Goal: Obtain resource: Download file/media

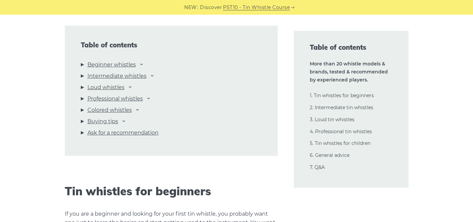
scroll to position [749, 0]
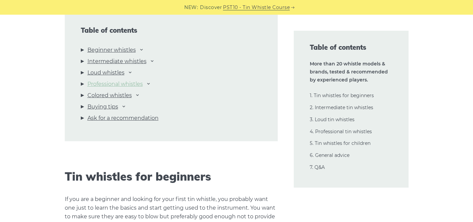
click at [135, 83] on link "Professional whistles" at bounding box center [114, 84] width 55 height 9
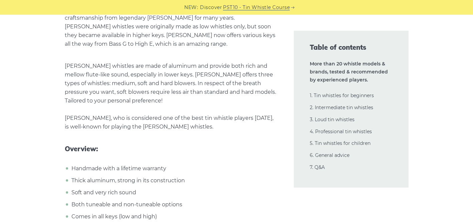
scroll to position [9469, 0]
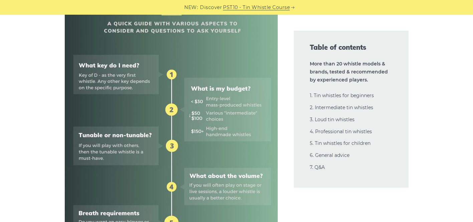
scroll to position [333, 0]
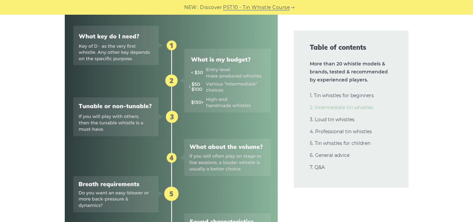
click at [341, 108] on link "2. Intermediate tin whistles" at bounding box center [341, 107] width 63 height 6
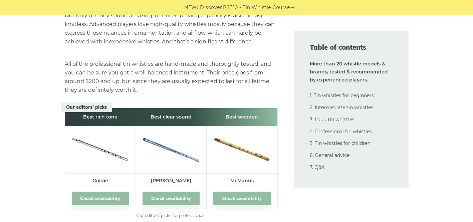
scroll to position [9042, 0]
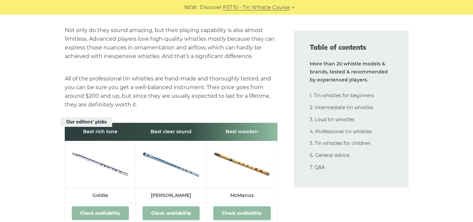
click at [99, 206] on link "Check availability" at bounding box center [100, 213] width 57 height 14
click at [167, 206] on link "Check availability" at bounding box center [171, 213] width 57 height 14
click at [246, 206] on link "Check availability" at bounding box center [241, 213] width 57 height 14
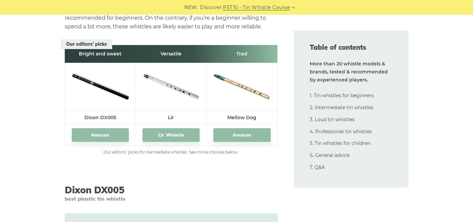
scroll to position [3691, 0]
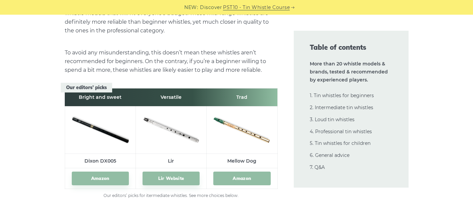
click at [246, 179] on link "Amazon" at bounding box center [241, 179] width 57 height 14
click at [101, 178] on link "Amazon" at bounding box center [100, 179] width 57 height 14
click at [350, 95] on link "1. Tin whistles for beginners" at bounding box center [342, 95] width 64 height 6
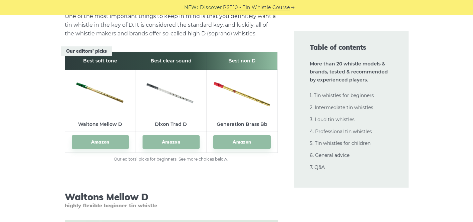
scroll to position [953, 0]
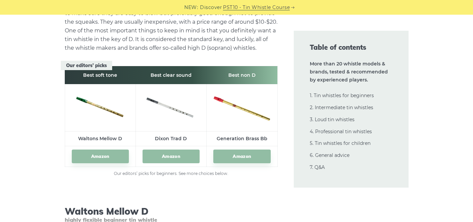
click at [171, 156] on link "Amazon" at bounding box center [171, 157] width 57 height 14
click at [348, 96] on link "1. Tin whistles for beginners" at bounding box center [342, 95] width 64 height 6
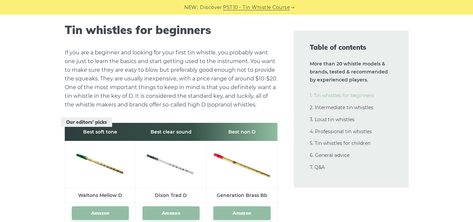
scroll to position [895, 0]
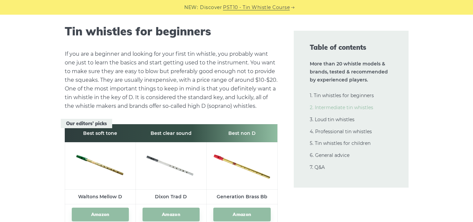
click at [367, 108] on link "2. Intermediate tin whistles" at bounding box center [341, 107] width 63 height 6
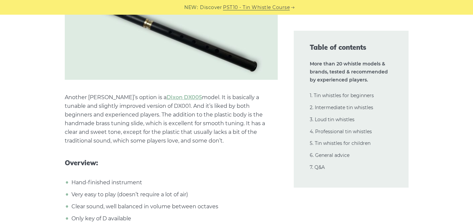
scroll to position [4025, 0]
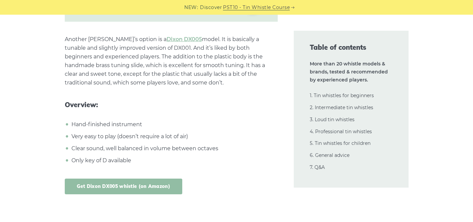
click at [122, 188] on link "Get Dixon DX005 whistle (on Amazon)" at bounding box center [124, 187] width 118 height 16
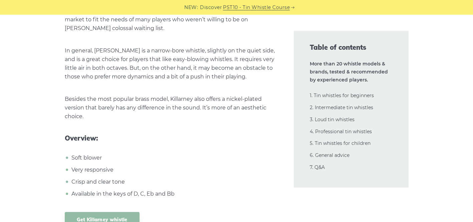
scroll to position [4416, 0]
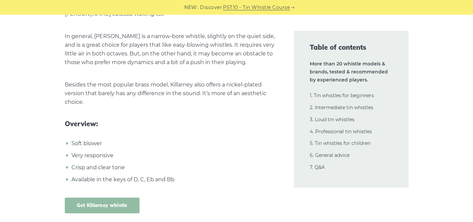
click at [119, 198] on link "Get Killarney whistle" at bounding box center [102, 206] width 75 height 16
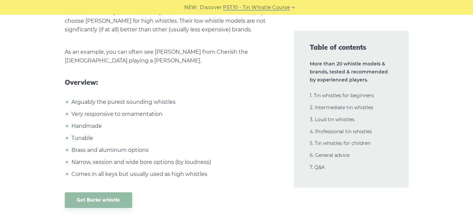
scroll to position [10028, 0]
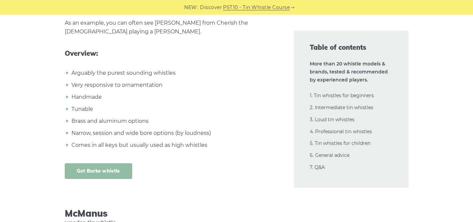
click at [107, 163] on link "Get Burke whistle" at bounding box center [98, 171] width 67 height 16
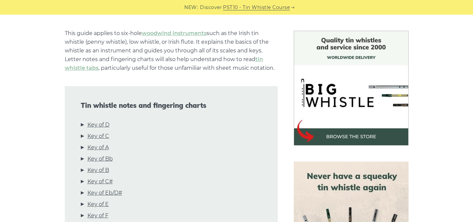
scroll to position [167, 0]
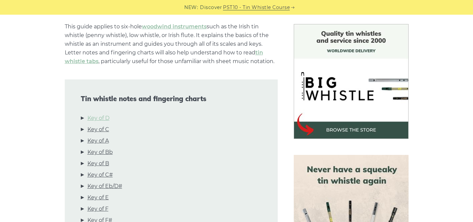
click at [105, 117] on link "Key of D" at bounding box center [98, 118] width 22 height 9
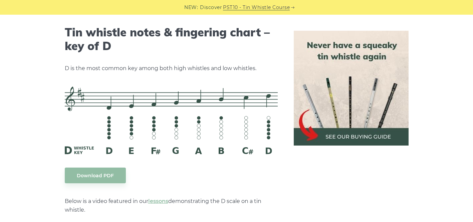
scroll to position [1040, 0]
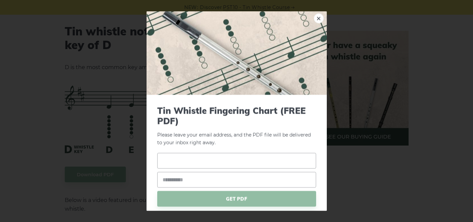
click at [220, 163] on input "text" at bounding box center [236, 161] width 159 height 16
click at [312, 172] on div "Tin Whistle Fingering Chart (FREE PDF) Please leave your email address, and the…" at bounding box center [237, 163] width 180 height 138
click at [281, 159] on input "text" at bounding box center [236, 161] width 159 height 16
type input "*******"
type input "**********"
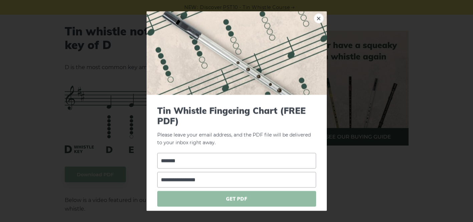
click at [238, 199] on span "GET PDF" at bounding box center [236, 199] width 159 height 16
